Goal: Task Accomplishment & Management: Manage account settings

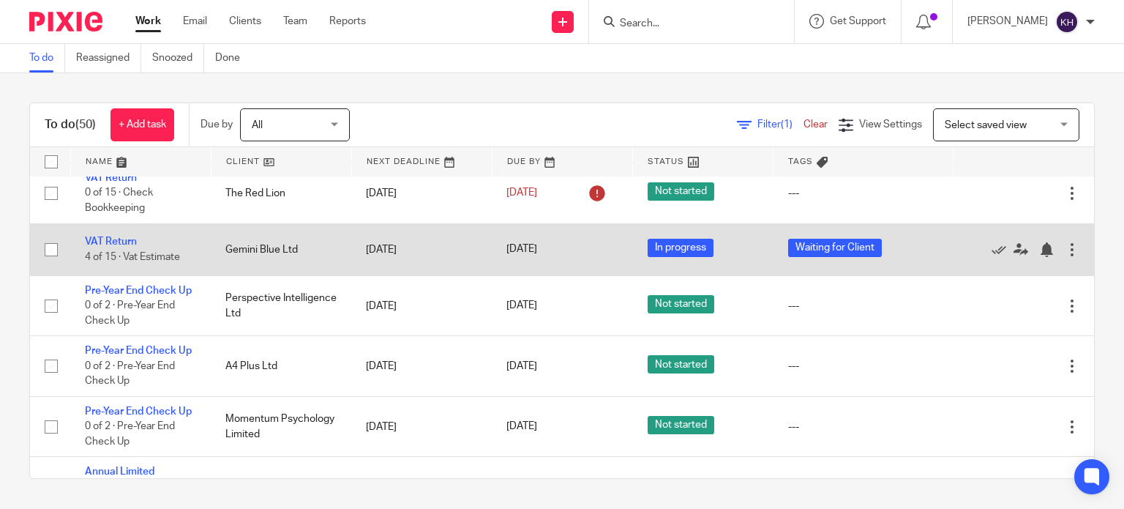
scroll to position [220, 0]
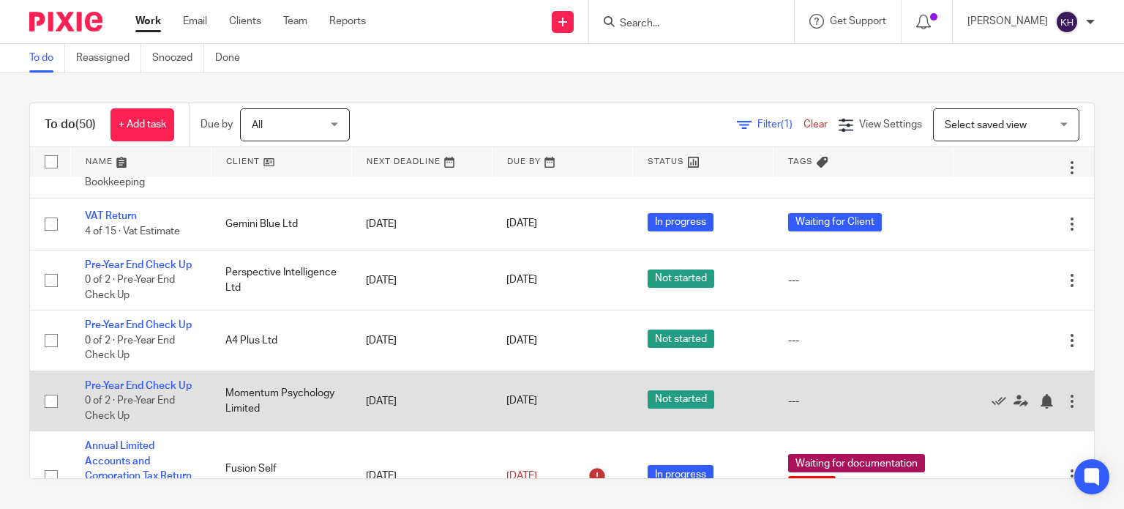
click at [130, 427] on td "Pre-Year End Check Up 0 of 2 · Pre-Year End Check Up" at bounding box center [140, 400] width 141 height 60
click at [127, 391] on link "Pre-Year End Check Up" at bounding box center [138, 386] width 107 height 10
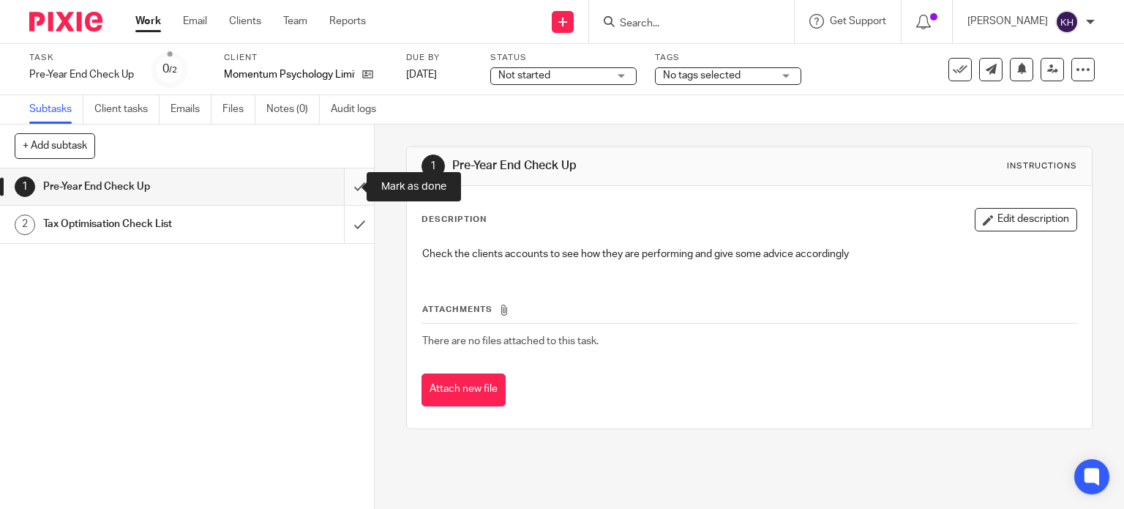
click at [343, 192] on input "submit" at bounding box center [187, 186] width 374 height 37
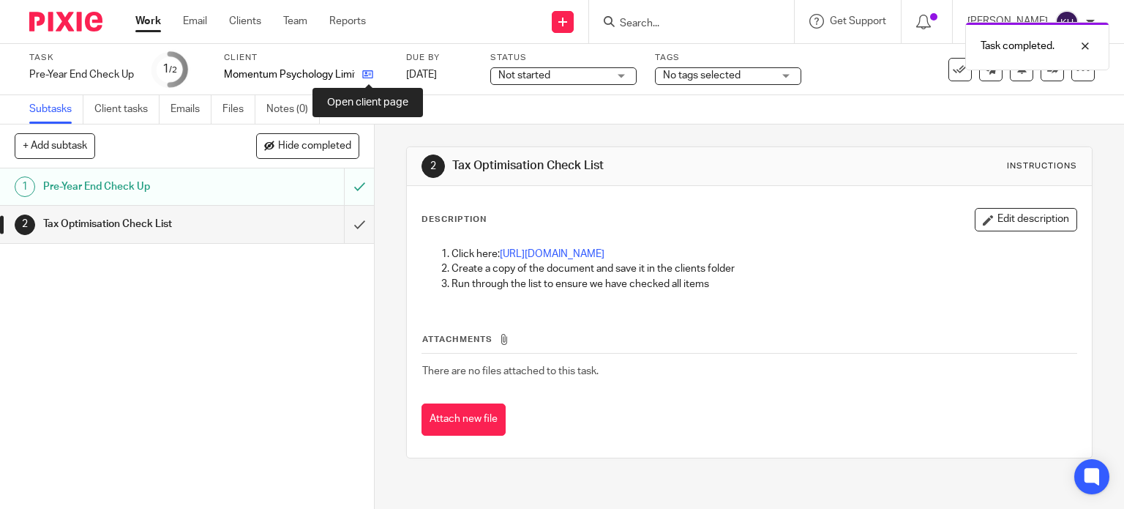
click at [372, 73] on icon at bounding box center [367, 74] width 11 height 11
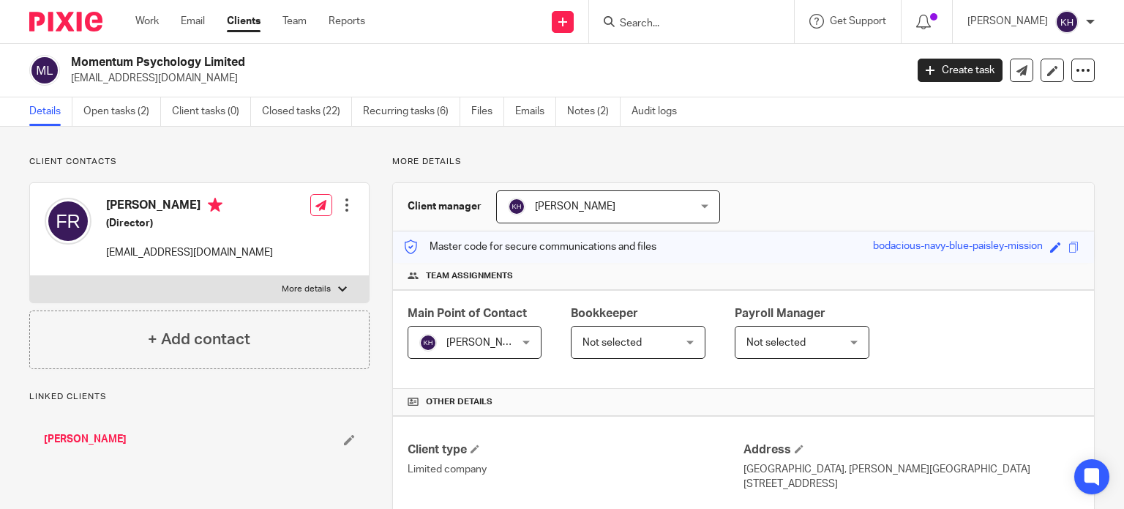
drag, startPoint x: 71, startPoint y: 78, endPoint x: 293, endPoint y: 75, distance: 221.7
click at [293, 75] on p "[EMAIL_ADDRESS][DOMAIN_NAME]" at bounding box center [483, 78] width 825 height 15
copy p "[EMAIL_ADDRESS][DOMAIN_NAME]"
drag, startPoint x: 115, startPoint y: 109, endPoint x: 173, endPoint y: 119, distance: 59.4
click at [115, 110] on link "Open tasks (2)" at bounding box center [122, 111] width 78 height 29
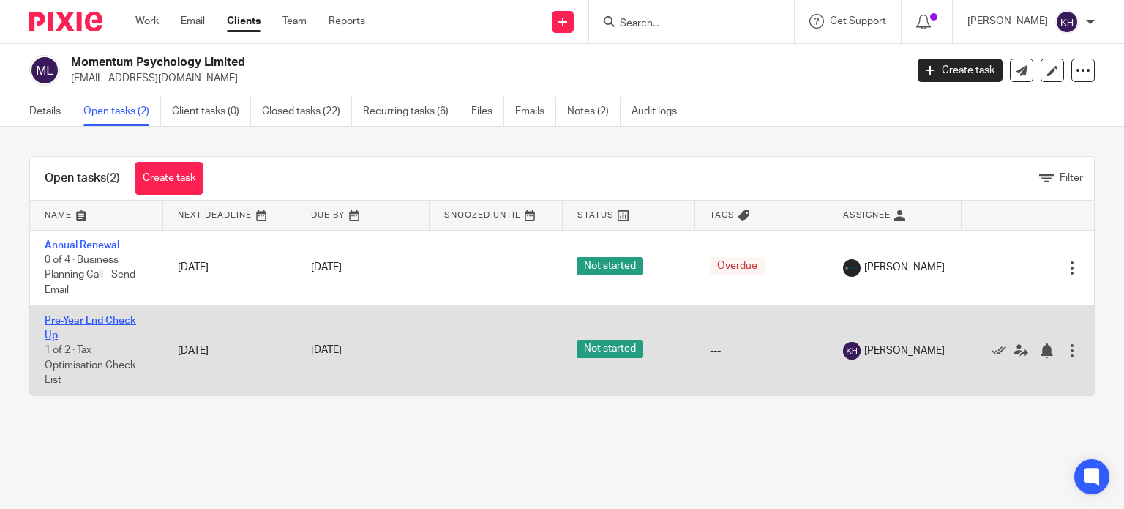
click at [100, 321] on link "Pre-Year End Check Up" at bounding box center [90, 327] width 91 height 25
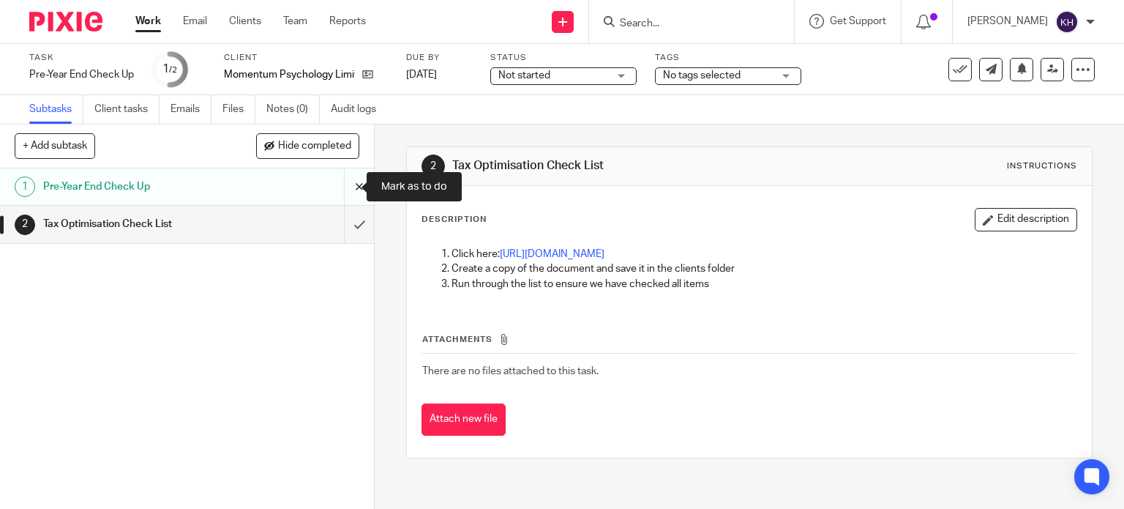
click at [346, 183] on input "submit" at bounding box center [187, 186] width 374 height 37
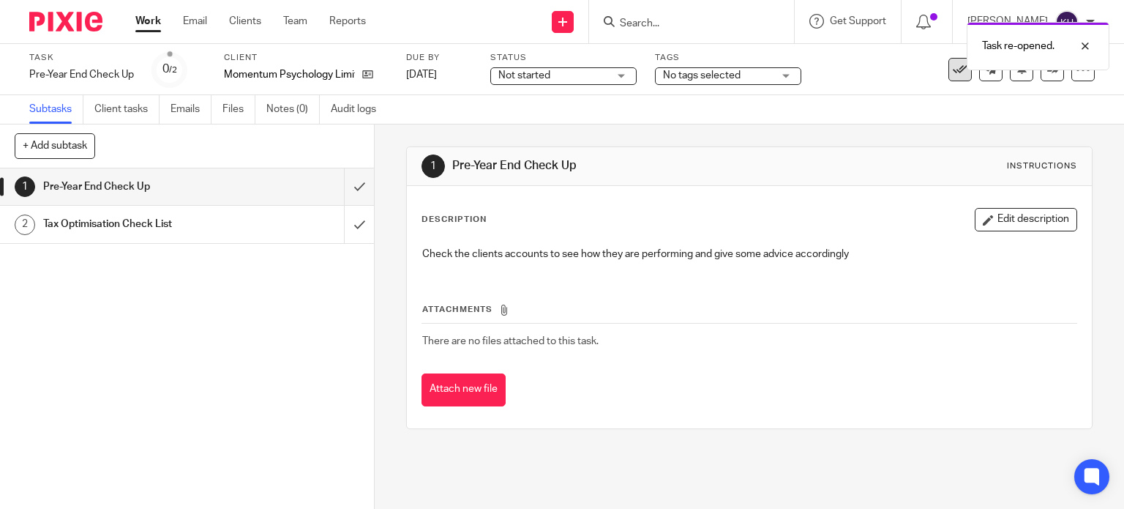
click at [953, 75] on icon at bounding box center [960, 69] width 15 height 15
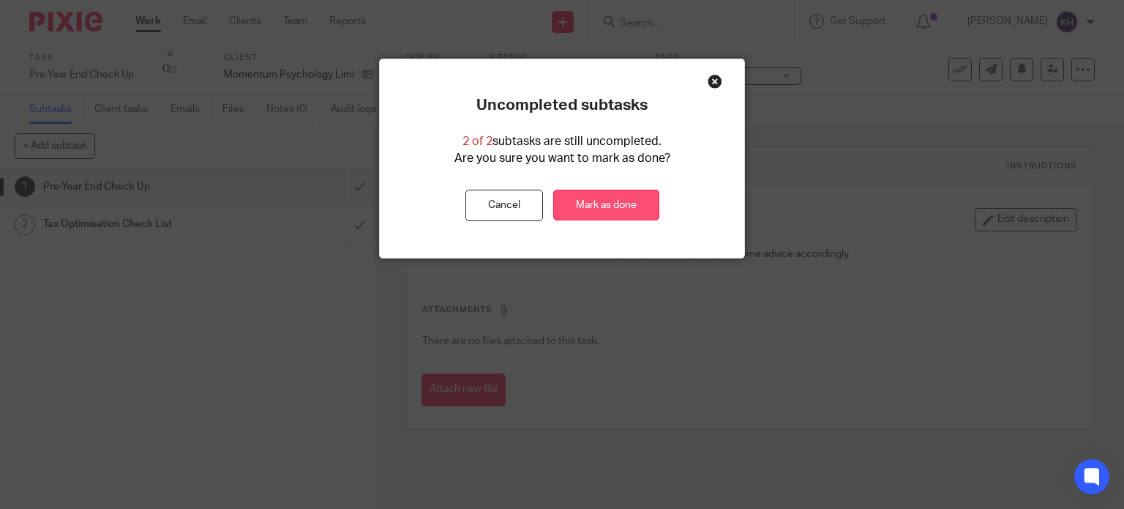
click at [632, 211] on link "Mark as done" at bounding box center [606, 205] width 106 height 31
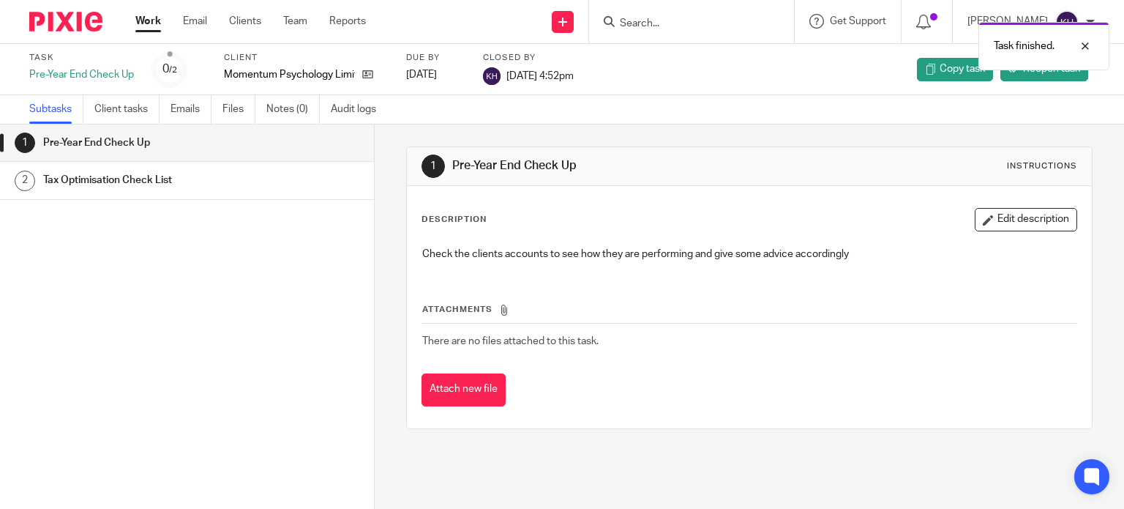
click at [146, 18] on link "Work" at bounding box center [148, 21] width 26 height 15
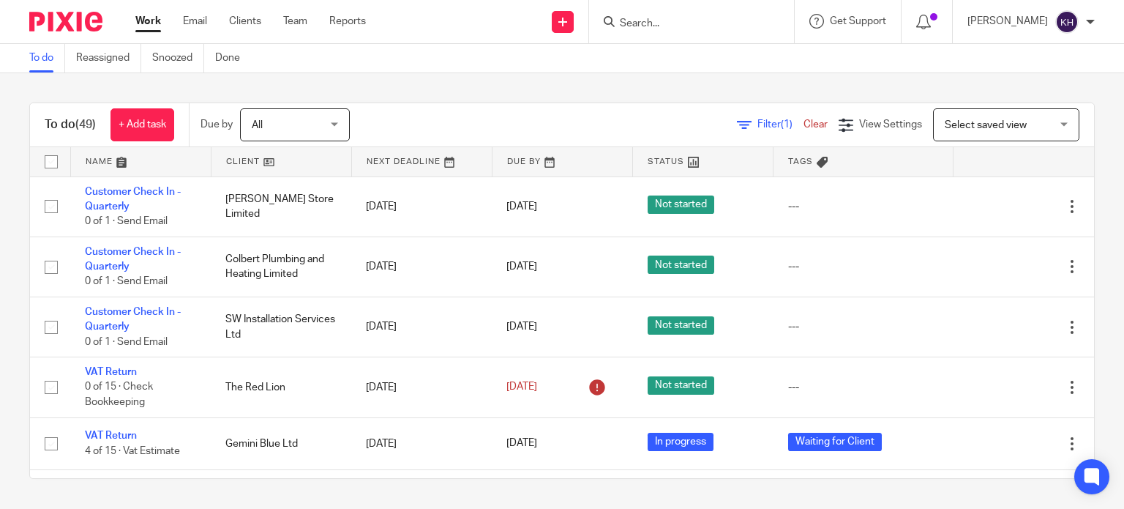
click at [803, 127] on link "Clear" at bounding box center [815, 124] width 24 height 10
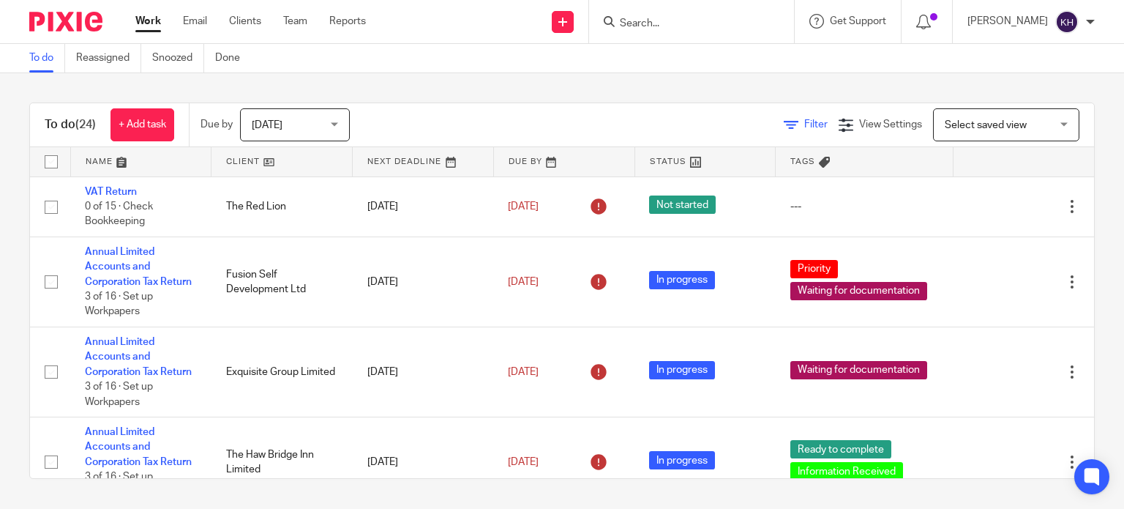
click at [804, 124] on span "Filter" at bounding box center [815, 124] width 23 height 10
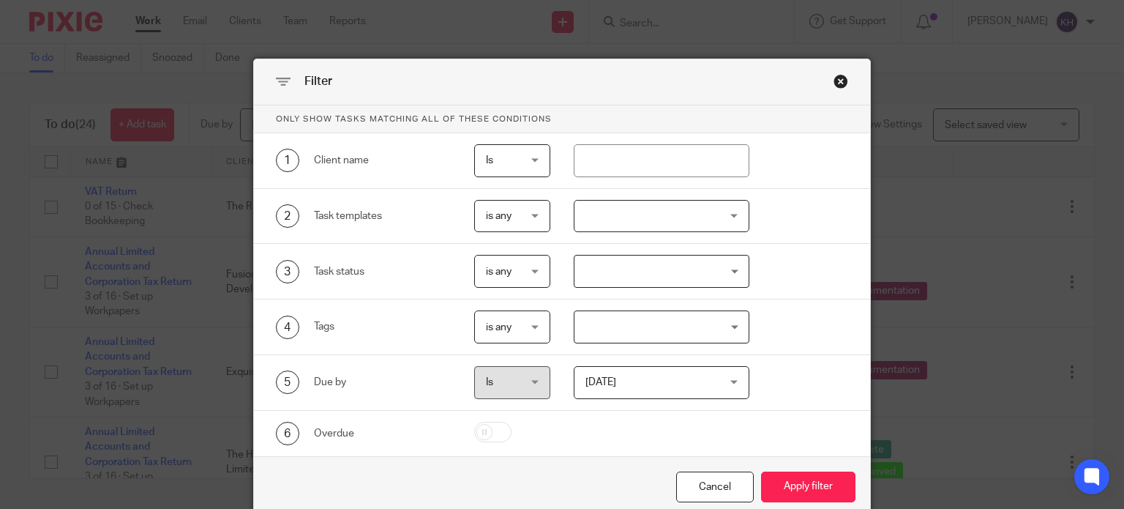
click at [515, 381] on span "Is" at bounding box center [511, 382] width 51 height 31
click at [649, 383] on span "[DATE]" at bounding box center [650, 382] width 131 height 31
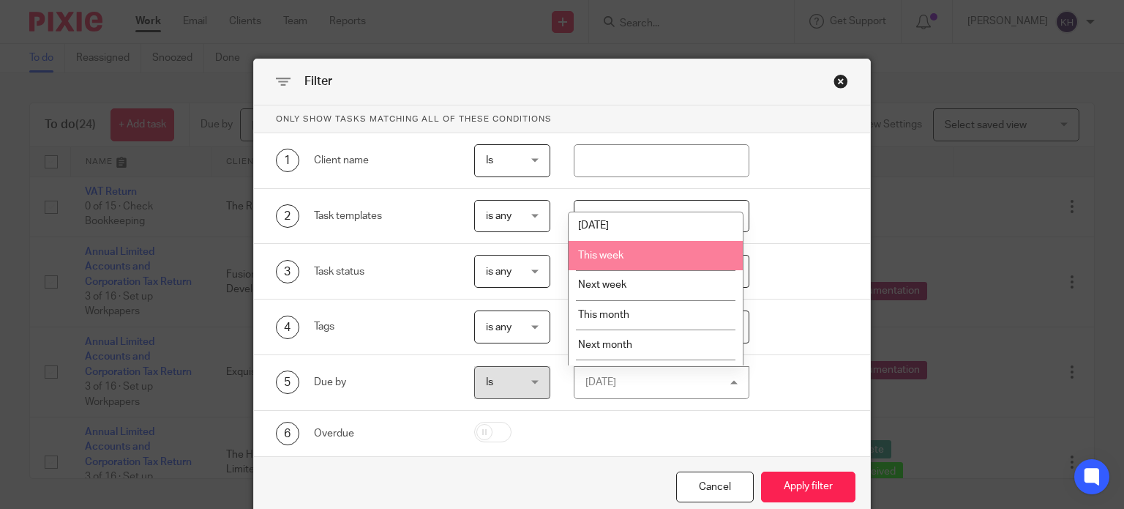
scroll to position [57, 0]
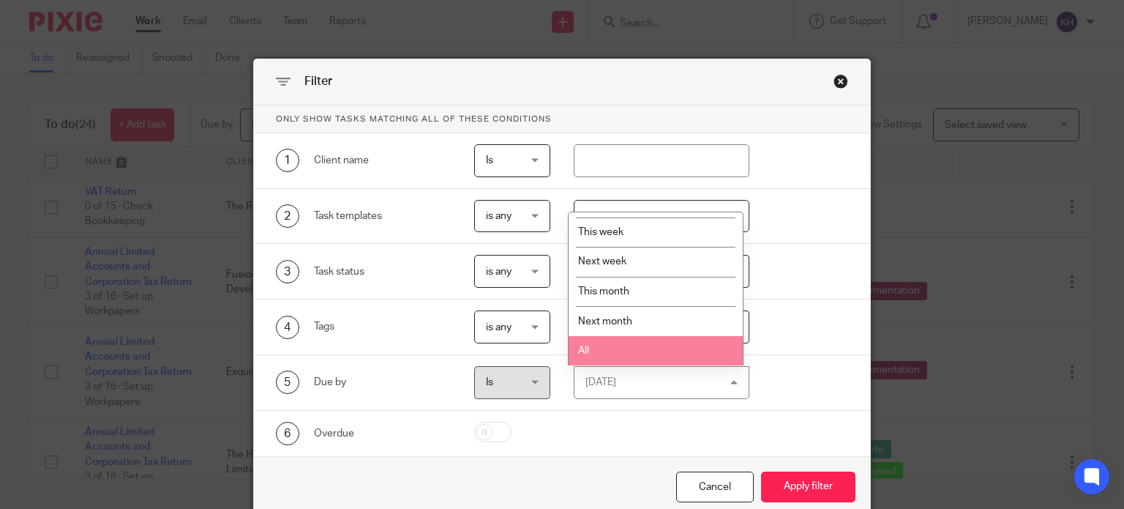
click at [666, 349] on li "All" at bounding box center [656, 351] width 174 height 30
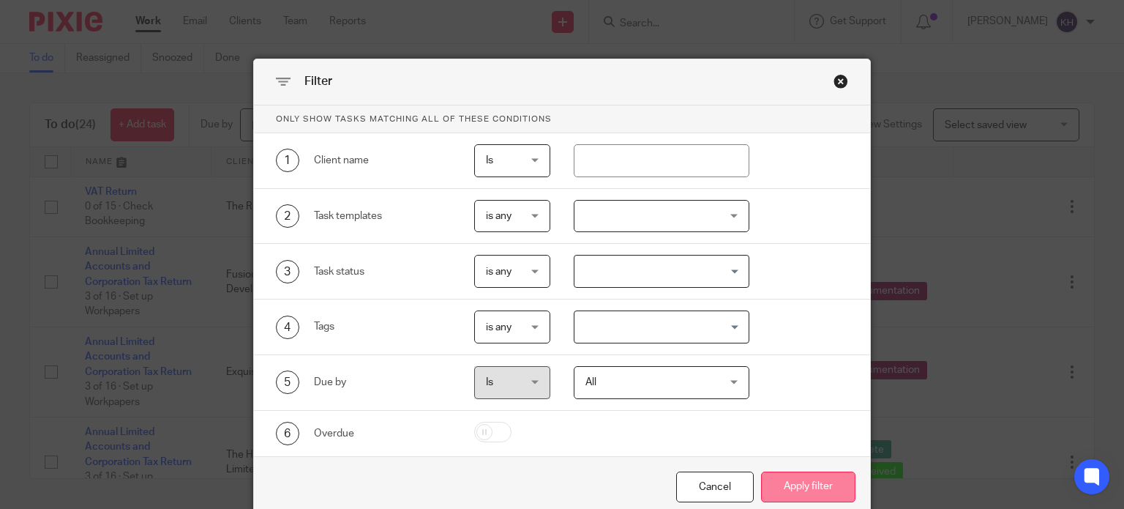
click at [802, 484] on button "Apply filter" at bounding box center [808, 486] width 94 height 31
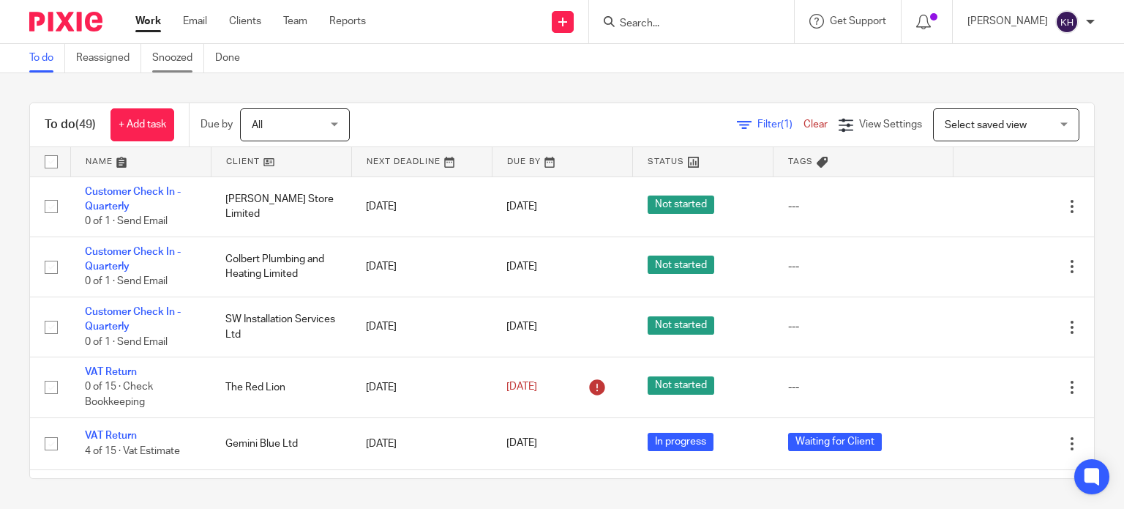
click at [194, 56] on link "Snoozed" at bounding box center [178, 58] width 52 height 29
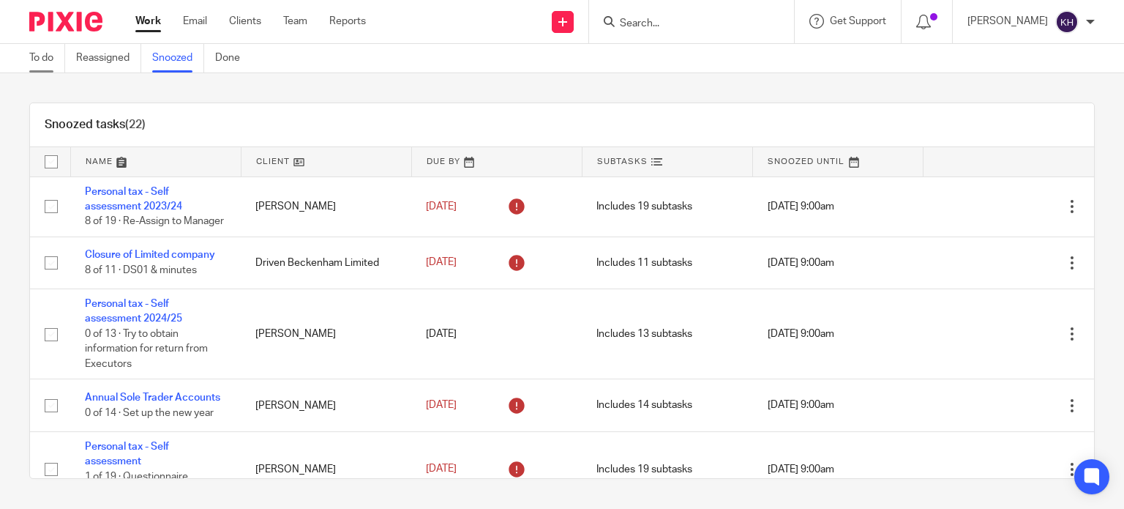
click at [42, 56] on link "To do" at bounding box center [47, 58] width 36 height 29
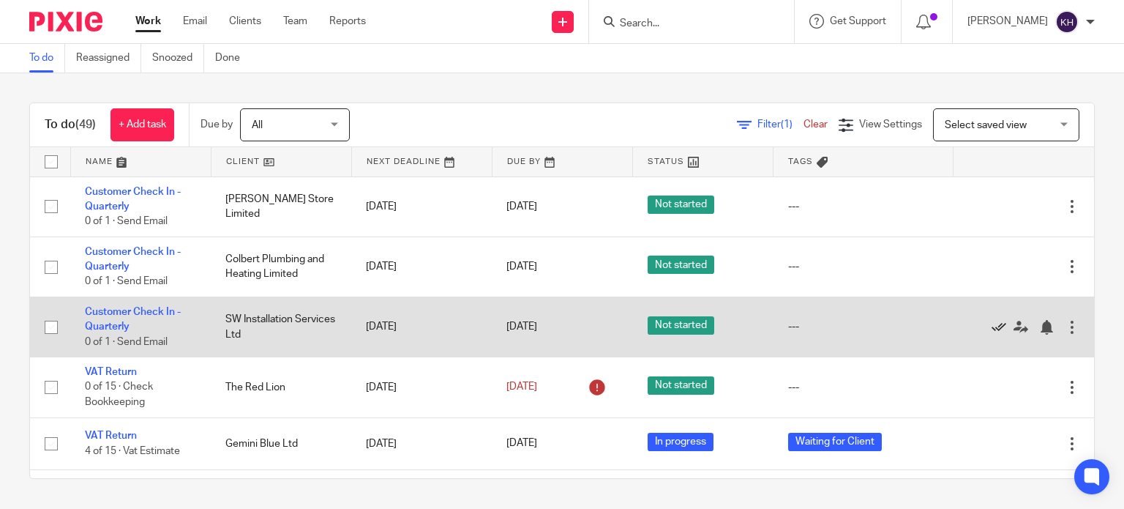
click at [992, 323] on icon at bounding box center [999, 327] width 15 height 15
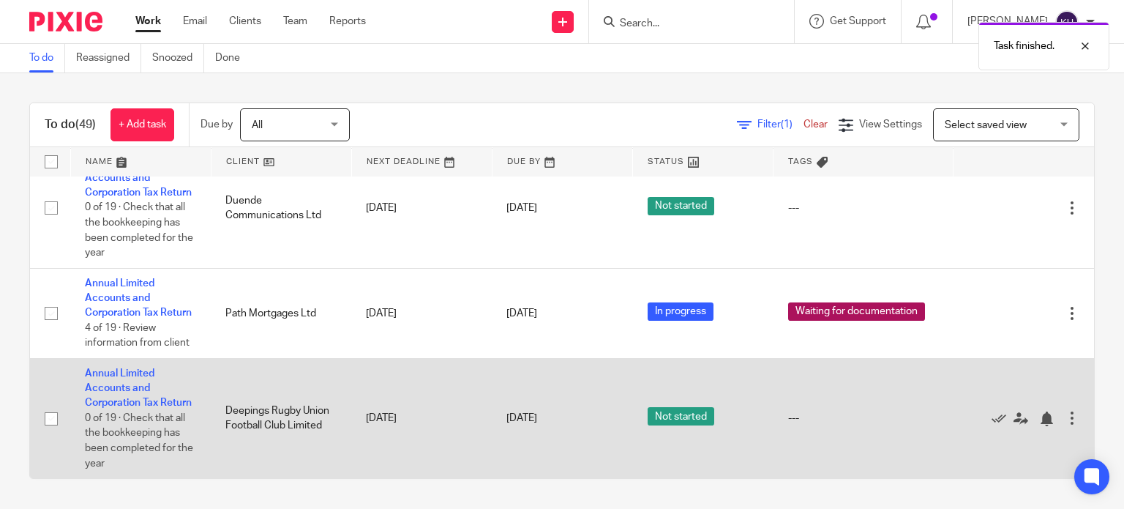
scroll to position [4057, 0]
